Goal: Register for event/course

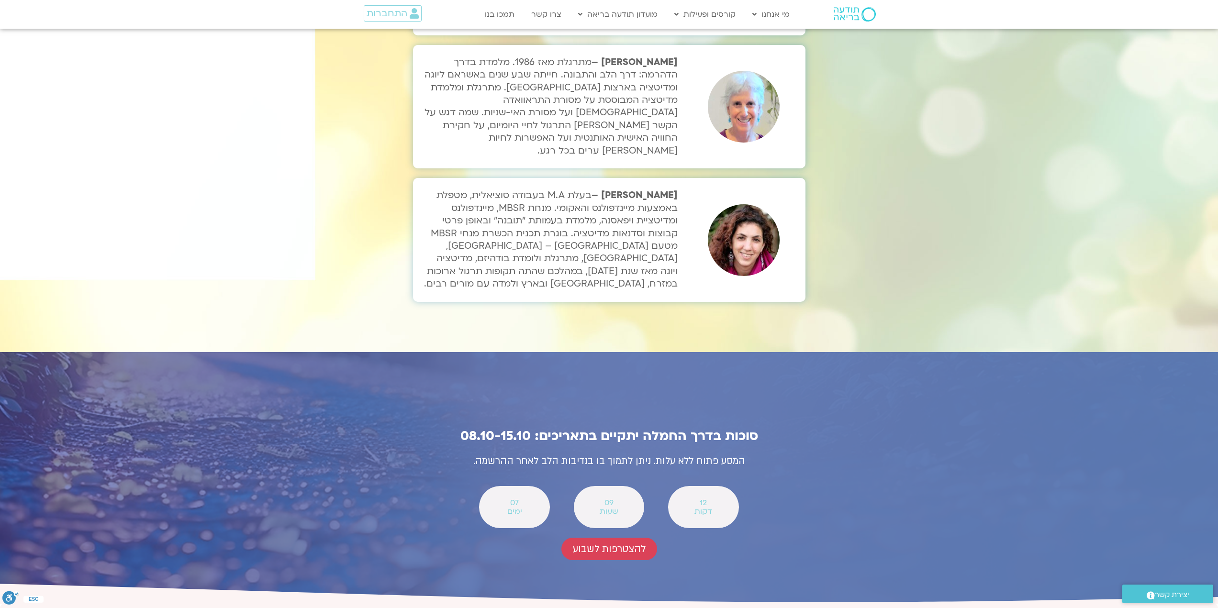
scroll to position [3110, 0]
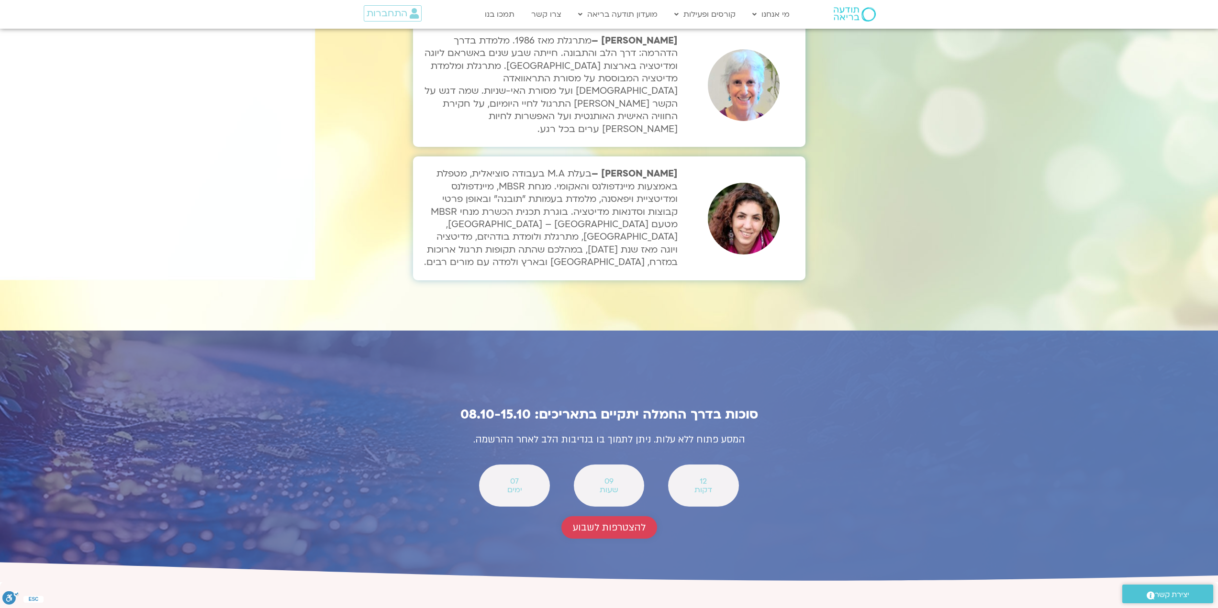
click at [610, 522] on span "להצטרפות לשבוע" at bounding box center [609, 527] width 73 height 11
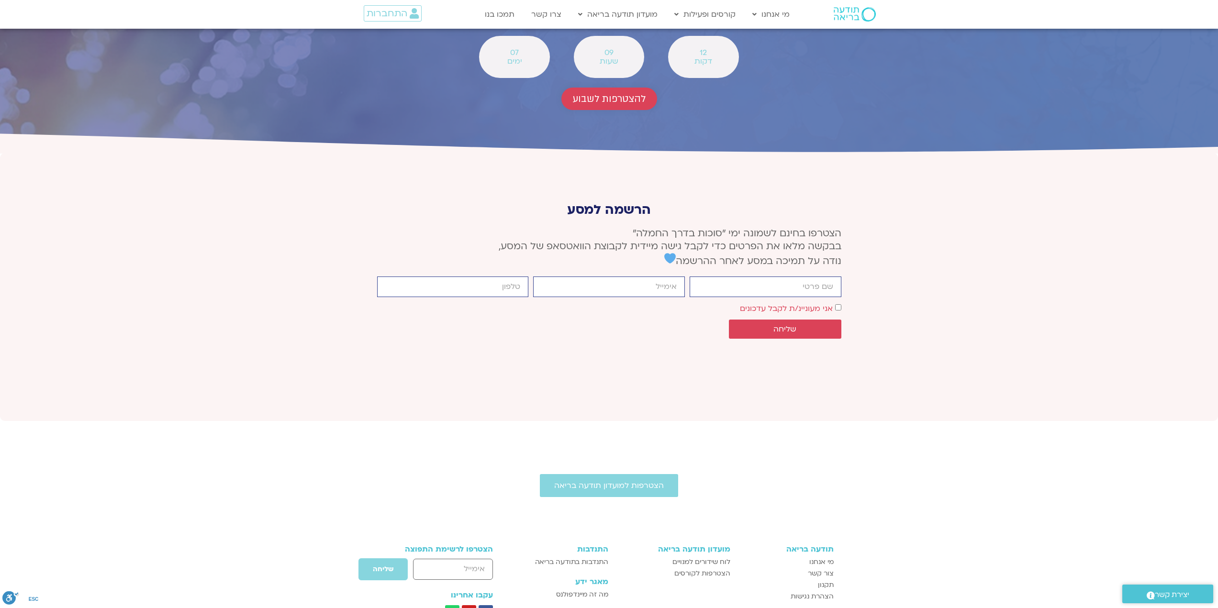
scroll to position [3541, 0]
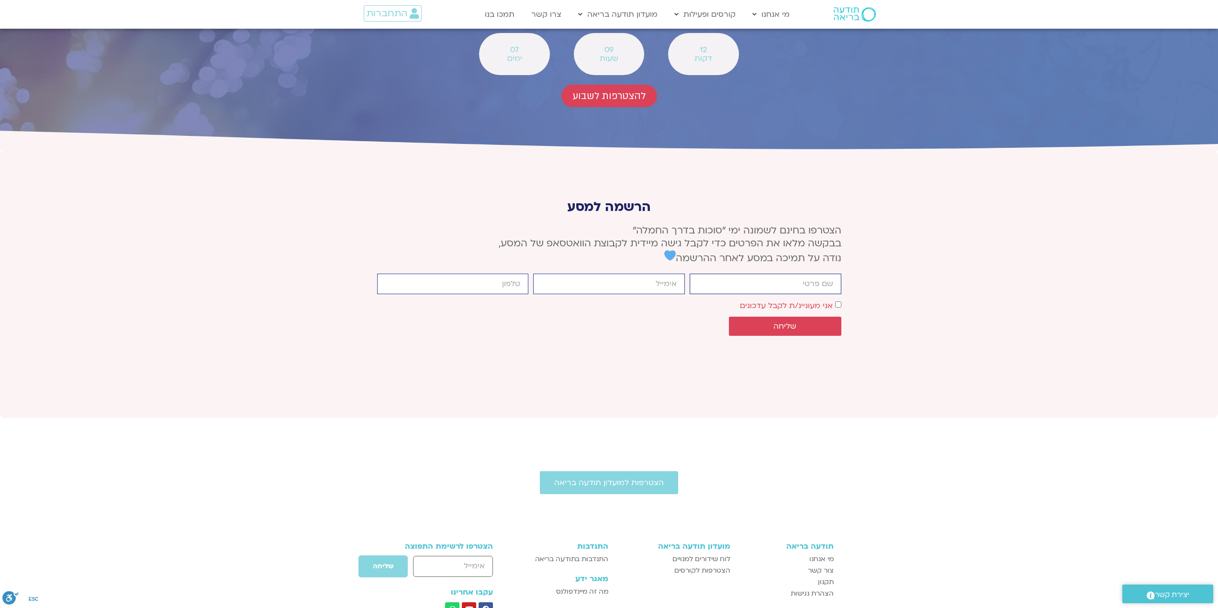
click at [753, 274] on input "firstname" at bounding box center [765, 284] width 152 height 21
type input "[PERSON_NAME]"
type input "[EMAIL_ADDRESS][DOMAIN_NAME]"
type input "0548131777"
click at [787, 322] on span "שליחה" at bounding box center [784, 326] width 23 height 9
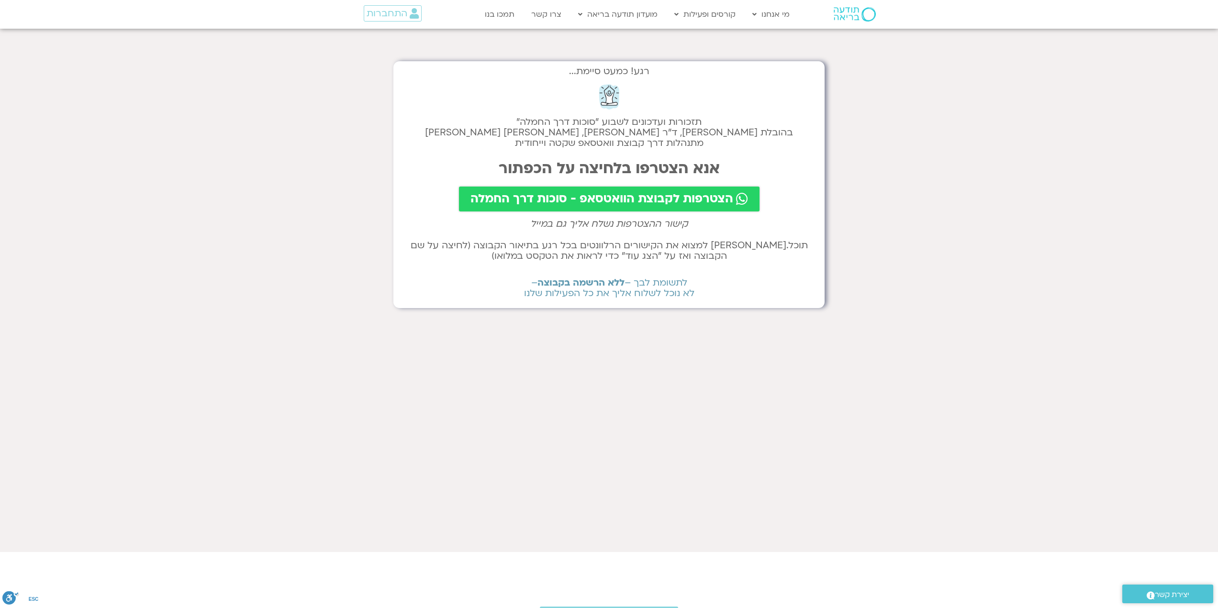
click at [620, 196] on span "הצטרפות לקבוצת הוואטסאפ - סוכות דרך החמלה" at bounding box center [601, 198] width 263 height 13
